Goal: Task Accomplishment & Management: Complete application form

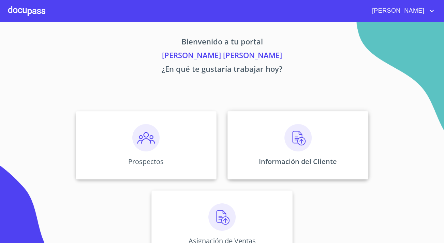
click at [318, 141] on div "Información del Cliente" at bounding box center [298, 145] width 141 height 68
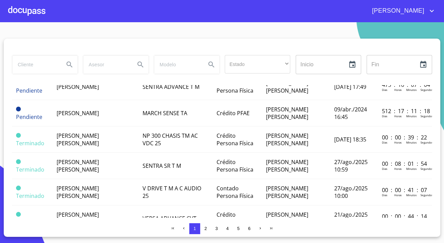
scroll to position [555, 0]
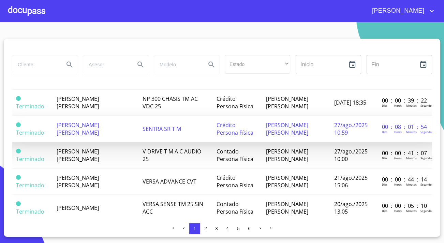
click at [96, 116] on td "[PERSON_NAME] [PERSON_NAME]" at bounding box center [96, 129] width 86 height 26
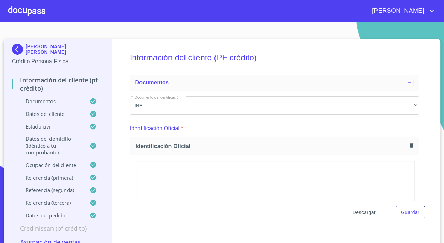
click at [370, 208] on span "Descargar" at bounding box center [364, 212] width 23 height 9
drag, startPoint x: 335, startPoint y: 229, endPoint x: 324, endPoint y: 242, distance: 17.0
click at [329, 236] on div "Información del cliente (PF crédito) Documentos Documento de identificación.   …" at bounding box center [274, 142] width 325 height 206
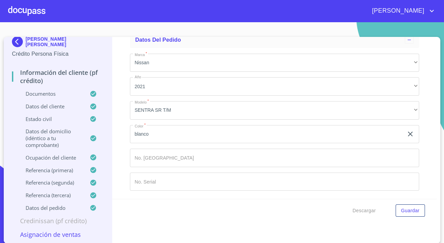
scroll to position [9, 0]
click at [369, 209] on span "Descargar" at bounding box center [364, 210] width 23 height 9
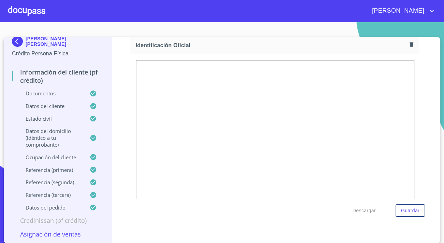
scroll to position [62, 0]
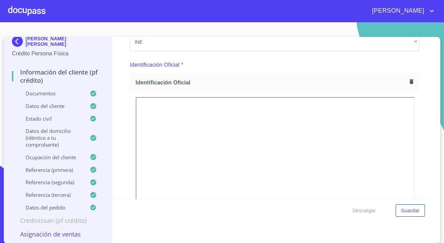
drag, startPoint x: 396, startPoint y: 97, endPoint x: 371, endPoint y: 73, distance: 33.8
click at [371, 73] on div "Identificación Oficial" at bounding box center [274, 82] width 289 height 18
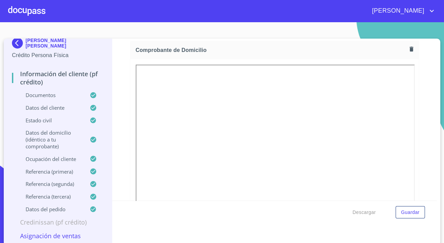
scroll to position [403, 0]
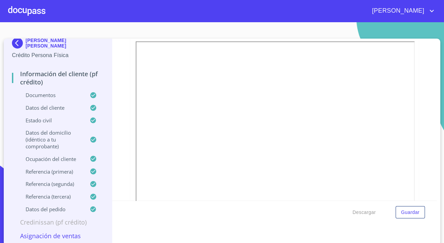
click at [130, 135] on div at bounding box center [274, 134] width 289 height 196
click at [123, 144] on div "Información del cliente (PF crédito) Documentos Documento de identificación.   …" at bounding box center [274, 120] width 325 height 162
click at [126, 132] on div "Información del cliente (PF crédito) Documentos Documento de identificación.   …" at bounding box center [274, 120] width 325 height 162
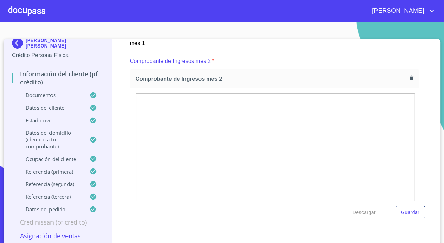
scroll to position [962, 0]
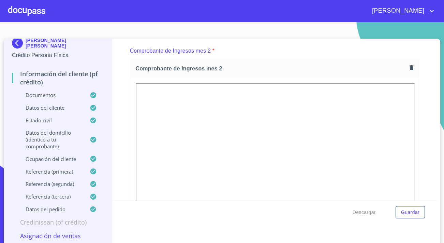
click at [130, 129] on div "Comprobante de Ingresos mes 2" at bounding box center [274, 166] width 289 height 215
click at [120, 146] on div "Información del cliente (PF crédito) Documentos Documento de identificación.   …" at bounding box center [274, 120] width 325 height 162
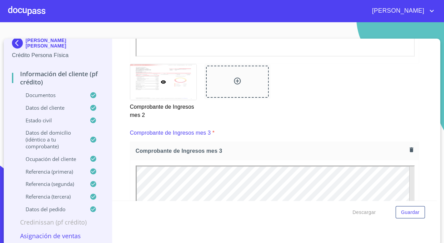
scroll to position [1210, 0]
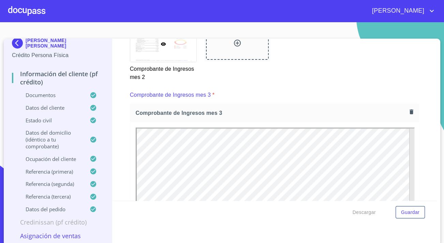
click at [130, 144] on div at bounding box center [274, 220] width 289 height 196
click at [124, 133] on div "Información del cliente (PF crédito) Documentos Documento de identificación.   …" at bounding box center [274, 120] width 325 height 162
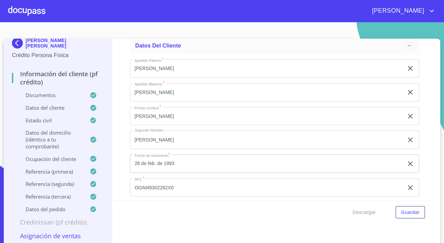
scroll to position [1954, 0]
